Goal: Entertainment & Leisure: Consume media (video, audio)

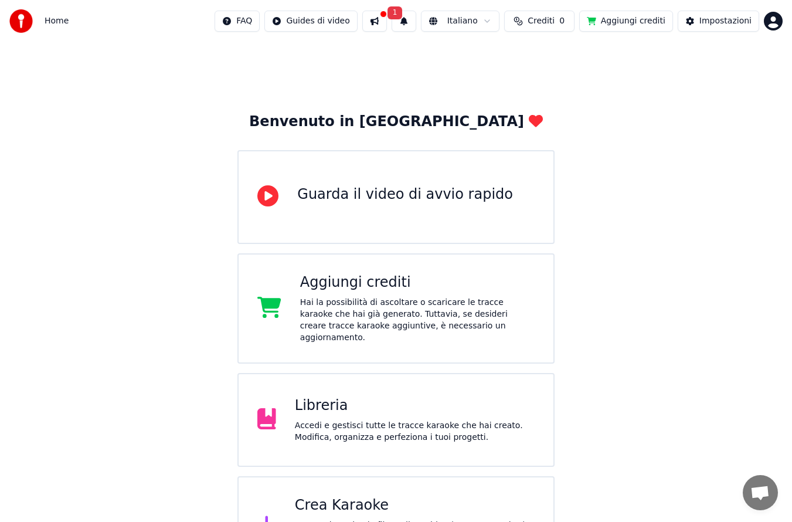
click at [431, 399] on div "Libreria" at bounding box center [415, 405] width 240 height 19
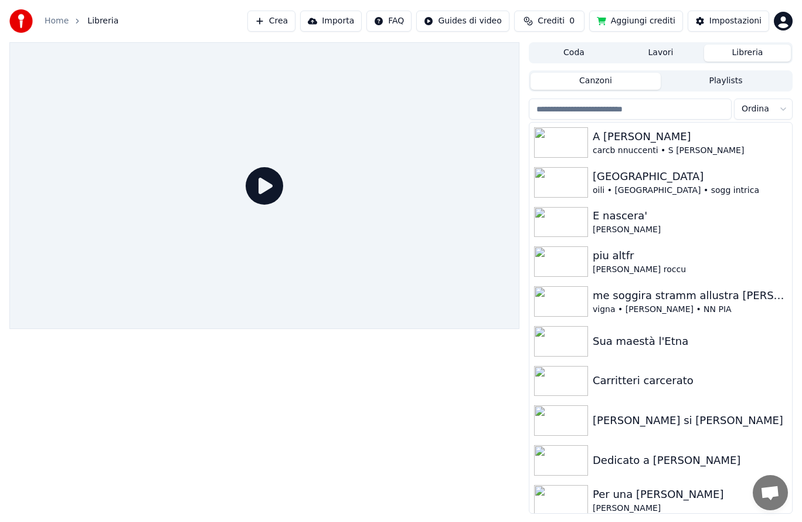
click at [562, 142] on img at bounding box center [561, 142] width 54 height 30
click at [563, 146] on img at bounding box center [561, 142] width 54 height 30
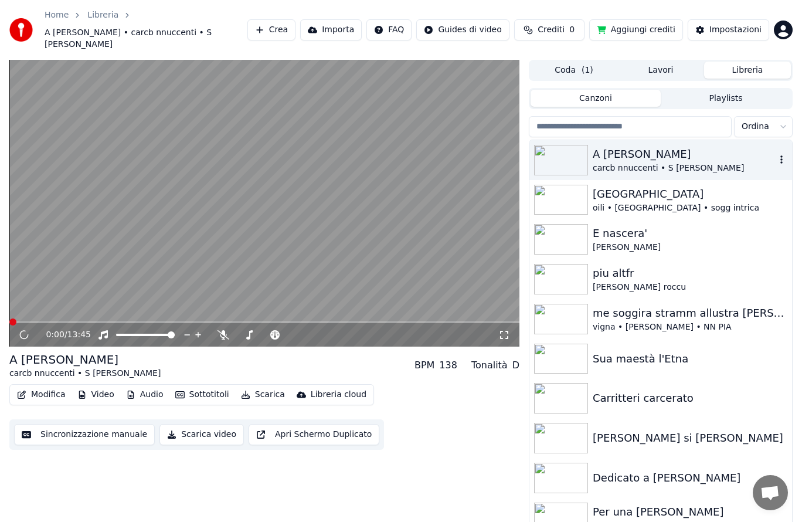
click at [247, 330] on div "0:00 / 13:45" at bounding box center [264, 334] width 510 height 23
click at [244, 330] on icon at bounding box center [249, 334] width 12 height 9
click at [331, 329] on icon at bounding box center [333, 335] width 11 height 12
click at [330, 329] on icon at bounding box center [333, 335] width 11 height 12
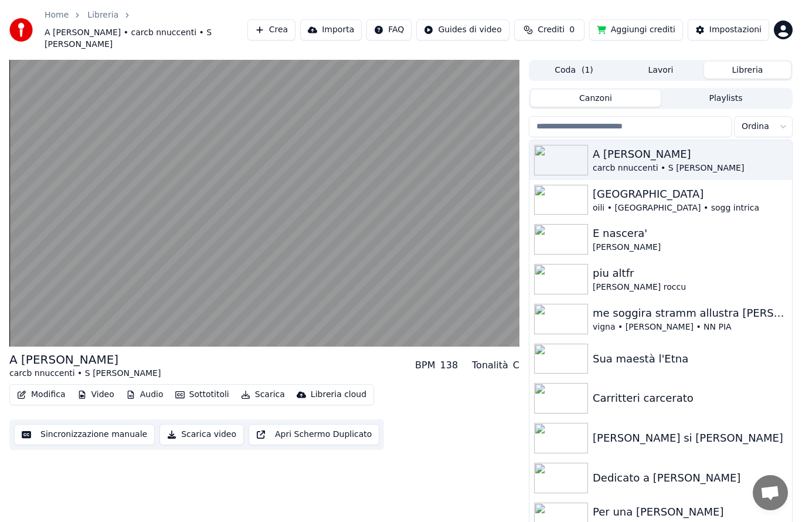
click at [345, 267] on video at bounding box center [264, 203] width 510 height 287
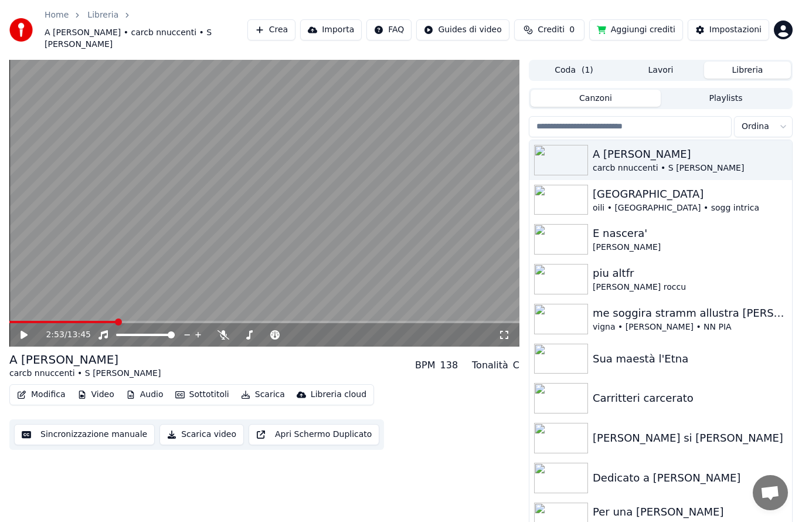
click at [252, 330] on icon at bounding box center [249, 334] width 12 height 9
click at [19, 330] on icon at bounding box center [32, 334] width 27 height 9
click at [247, 330] on icon at bounding box center [249, 334] width 12 height 9
click at [345, 329] on icon at bounding box center [344, 335] width 11 height 12
click at [336, 329] on icon at bounding box center [333, 335] width 11 height 12
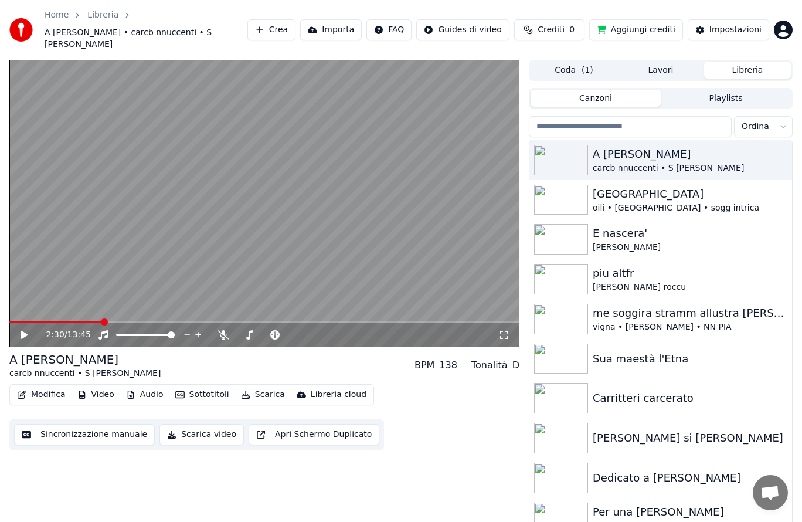
click at [21, 333] on div "2:30 / 13:45" at bounding box center [264, 334] width 510 height 23
click at [25, 329] on div "2:30 / 13:45" at bounding box center [264, 334] width 510 height 23
click at [18, 329] on div "2:30 / 13:45" at bounding box center [264, 335] width 500 height 12
click at [248, 329] on div "10:55 / 13:45" at bounding box center [272, 335] width 452 height 12
click at [254, 329] on div "10:56 / 13:45" at bounding box center [272, 335] width 452 height 12
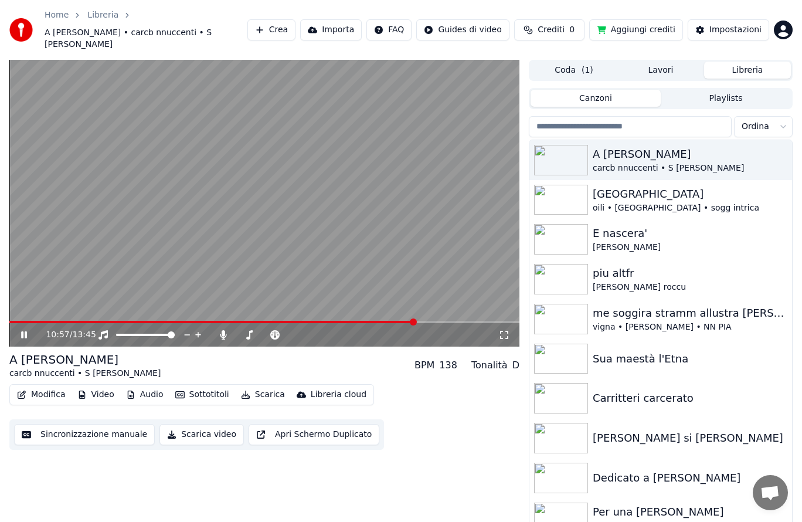
click at [251, 330] on icon at bounding box center [249, 334] width 12 height 9
click at [253, 330] on icon at bounding box center [249, 334] width 12 height 9
click at [291, 331] on span at bounding box center [291, 334] width 7 height 7
click at [333, 329] on icon at bounding box center [333, 335] width 11 height 12
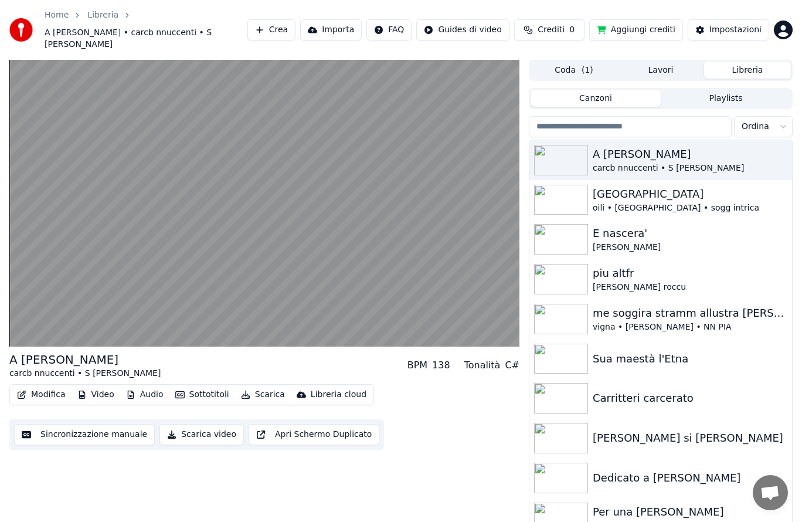
click at [292, 256] on video at bounding box center [264, 203] width 510 height 287
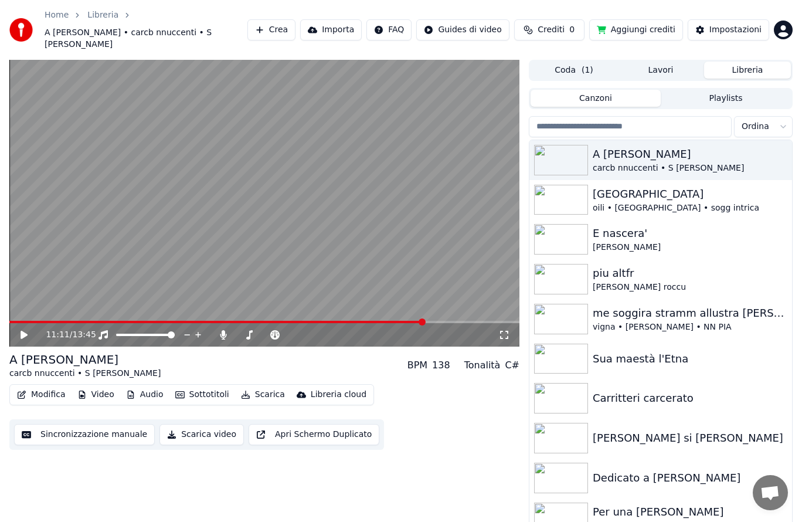
click at [21, 331] on icon at bounding box center [24, 335] width 7 height 8
click at [223, 330] on icon at bounding box center [223, 334] width 6 height 9
